Goal: Task Accomplishment & Management: Manage account settings

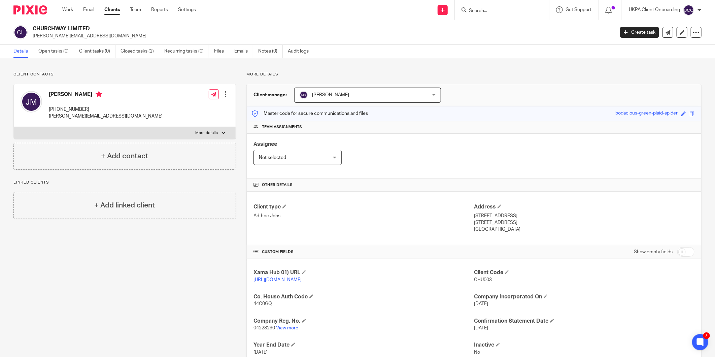
click at [75, 25] on h2 "CHURCHWAY LIMITED" at bounding box center [264, 28] width 462 height 7
copy div "CHURCHWAY LIMITED"
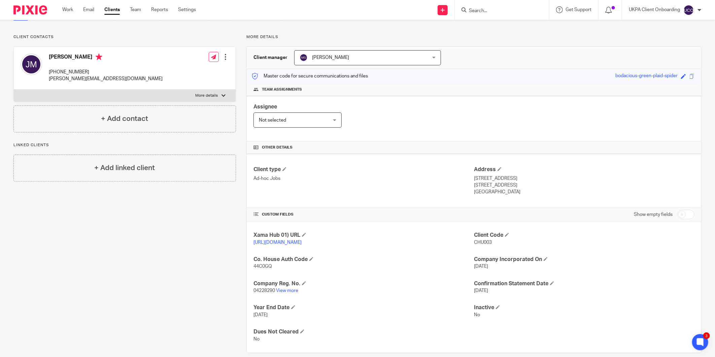
drag, startPoint x: 683, startPoint y: 208, endPoint x: 677, endPoint y: 211, distance: 6.9
click at [683, 208] on div "Show empty fields" at bounding box center [664, 214] width 61 height 13
click at [677, 213] on input "checkbox" at bounding box center [685, 214] width 17 height 9
checkbox input "true"
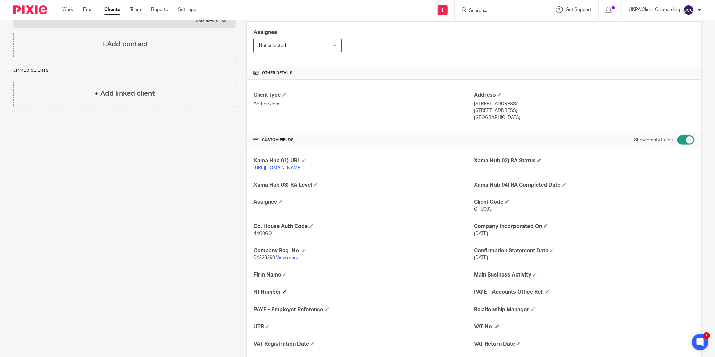
scroll to position [112, 0]
click at [266, 324] on span at bounding box center [268, 326] width 4 height 4
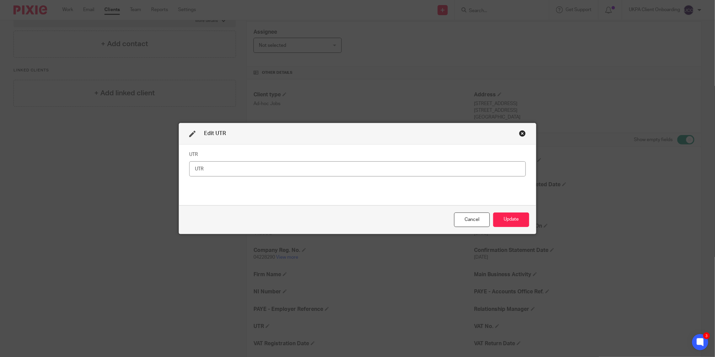
click at [317, 170] on input "text" at bounding box center [357, 168] width 337 height 15
type input "7928510744"
click at [500, 217] on button "Update" at bounding box center [511, 219] width 36 height 14
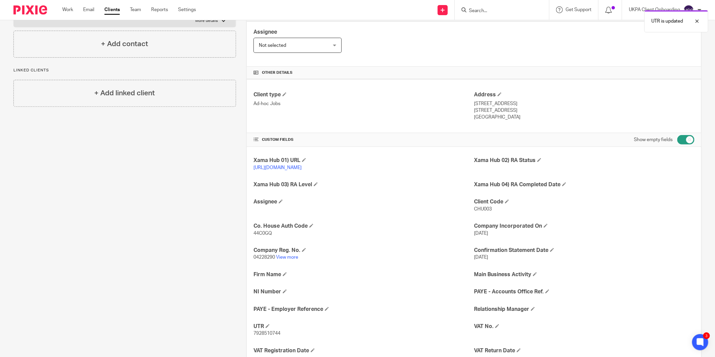
scroll to position [149, 0]
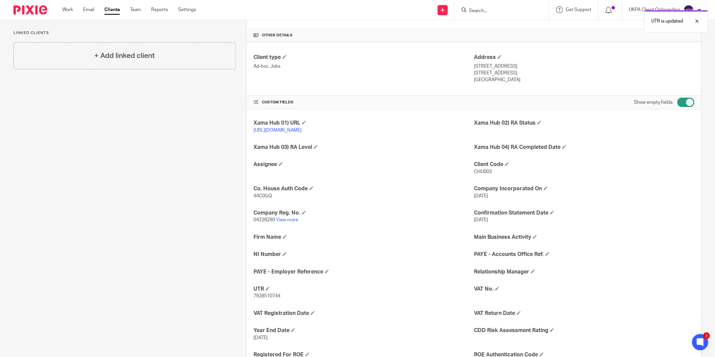
click at [270, 298] on span "7928510744" at bounding box center [266, 295] width 27 height 5
copy span "7928510744"
click at [489, 12] on input "Search" at bounding box center [498, 11] width 61 height 6
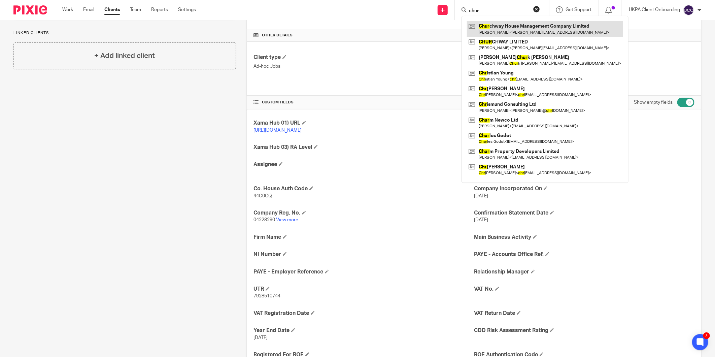
type input "chur"
click at [496, 25] on link at bounding box center [545, 28] width 156 height 15
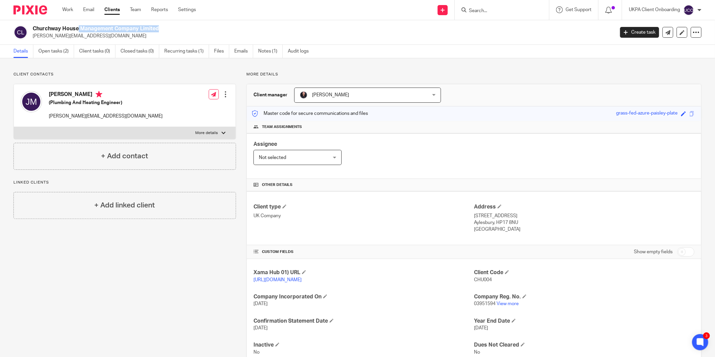
click at [61, 40] on div "Churchway House Management Company Limited john@jmph.co.uk Create task Update f…" at bounding box center [357, 32] width 715 height 25
copy main "john@jmph.co.uk Create task Update from Companies House Export data Merge Archi…"
